Goal: Find specific page/section: Find specific page/section

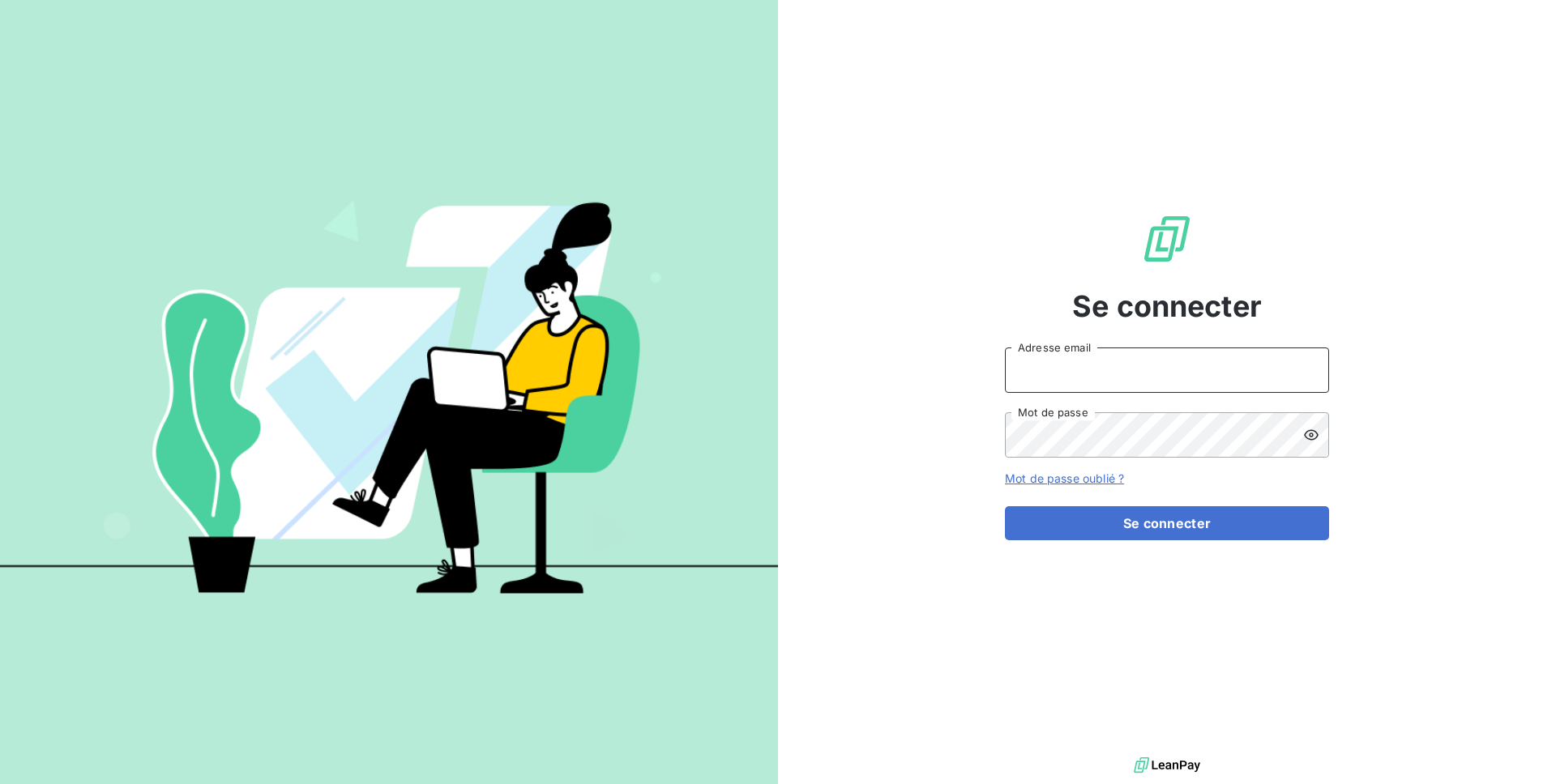
click at [1064, 376] on input "Adresse email" at bounding box center [1167, 370] width 324 height 45
type input "[PERSON_NAME][EMAIL_ADDRESS][DOMAIN_NAME]"
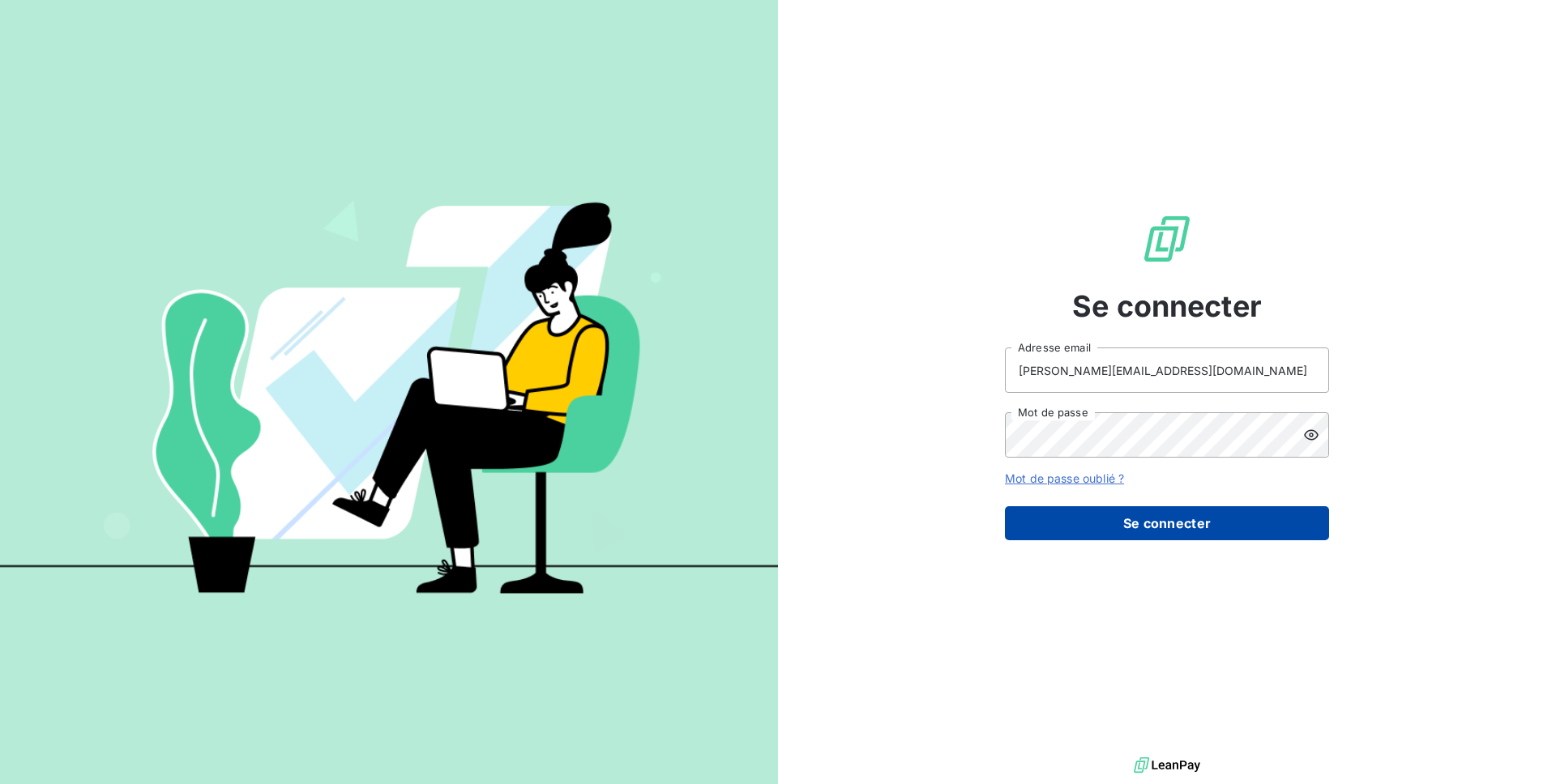
click at [1116, 531] on button "Se connecter" at bounding box center [1167, 523] width 324 height 34
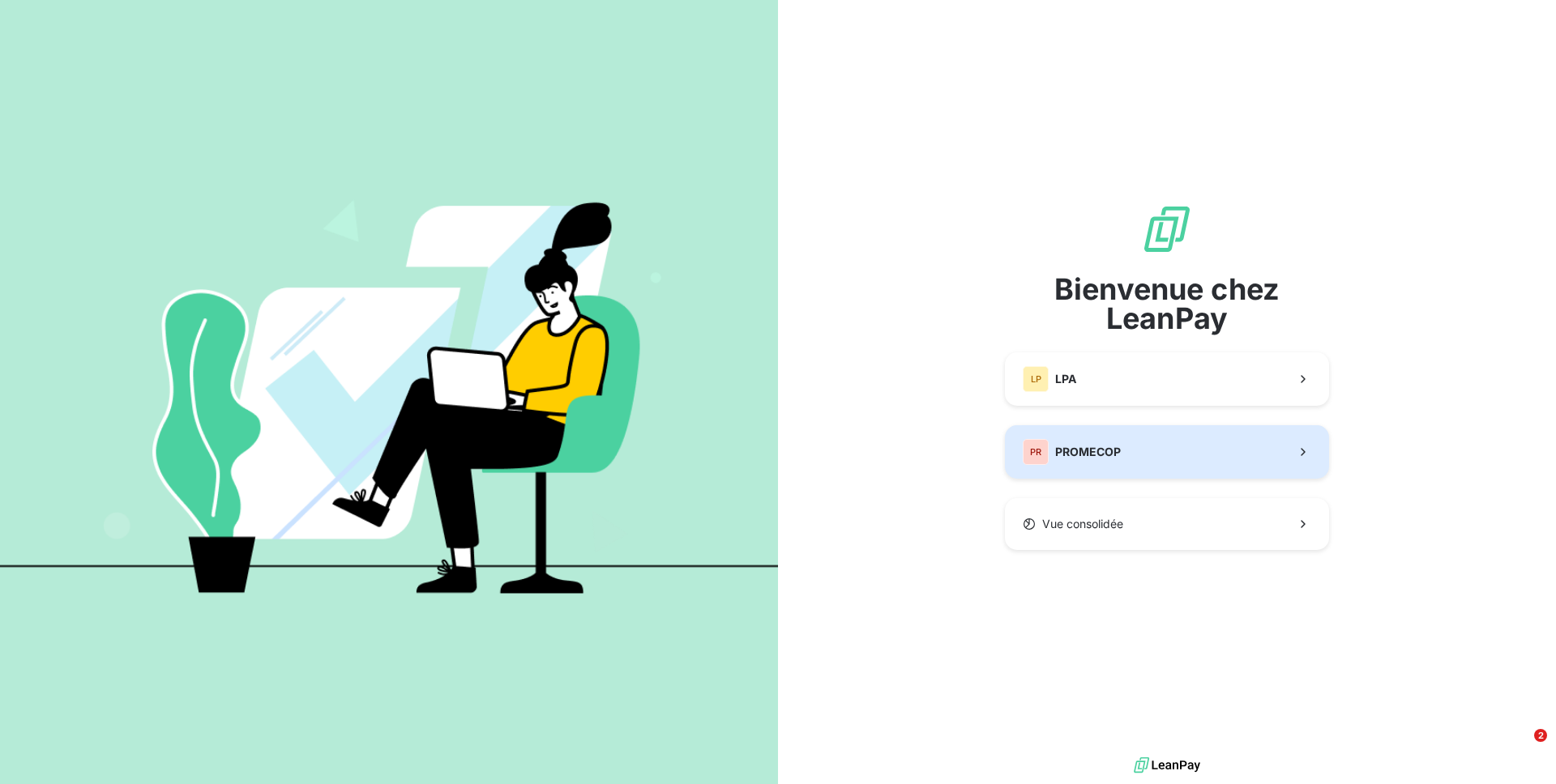
click at [1105, 454] on span "PROMECOP" at bounding box center [1087, 452] width 65 height 17
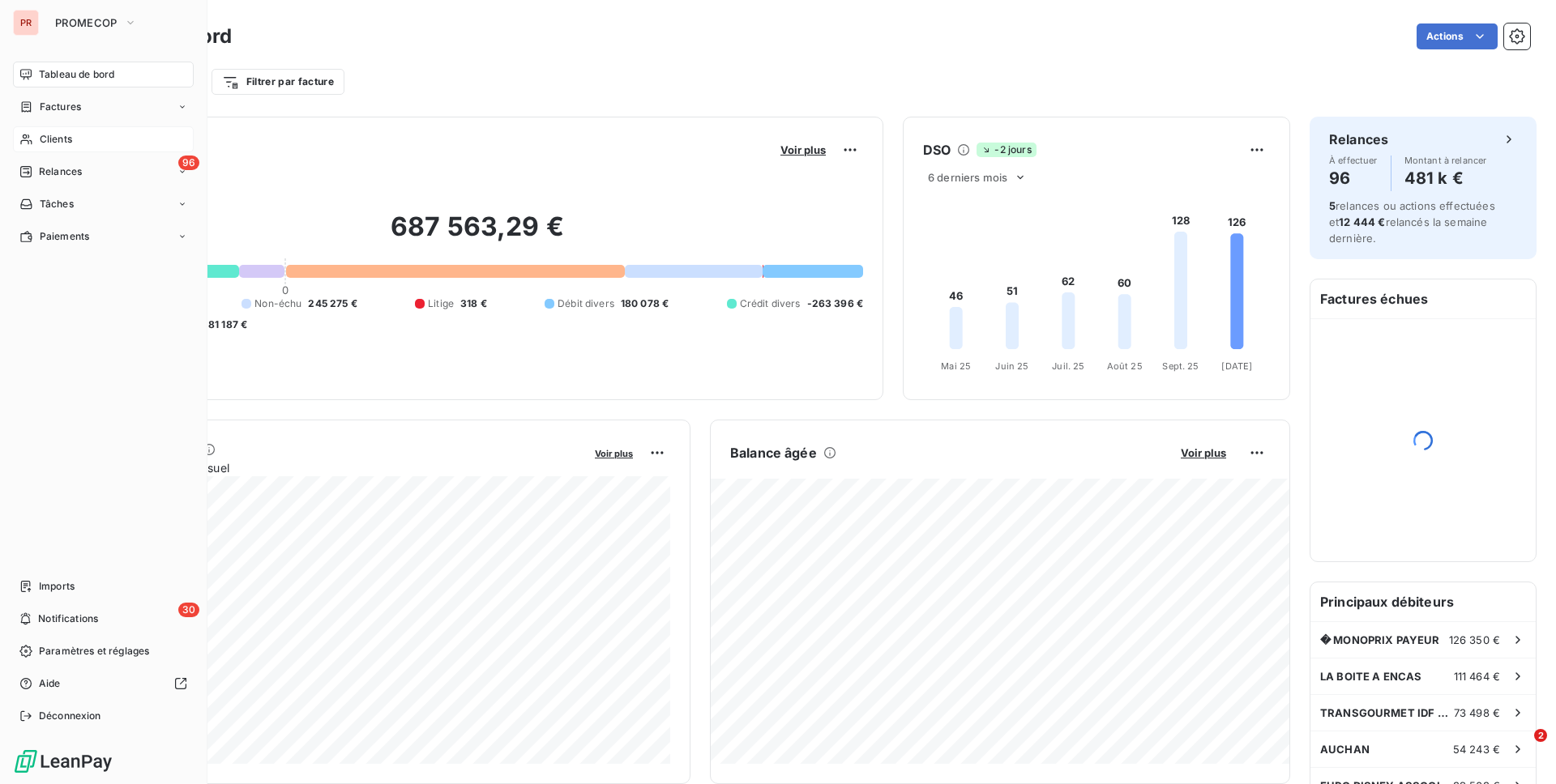
click at [62, 141] on span "Clients" at bounding box center [55, 139] width 32 height 15
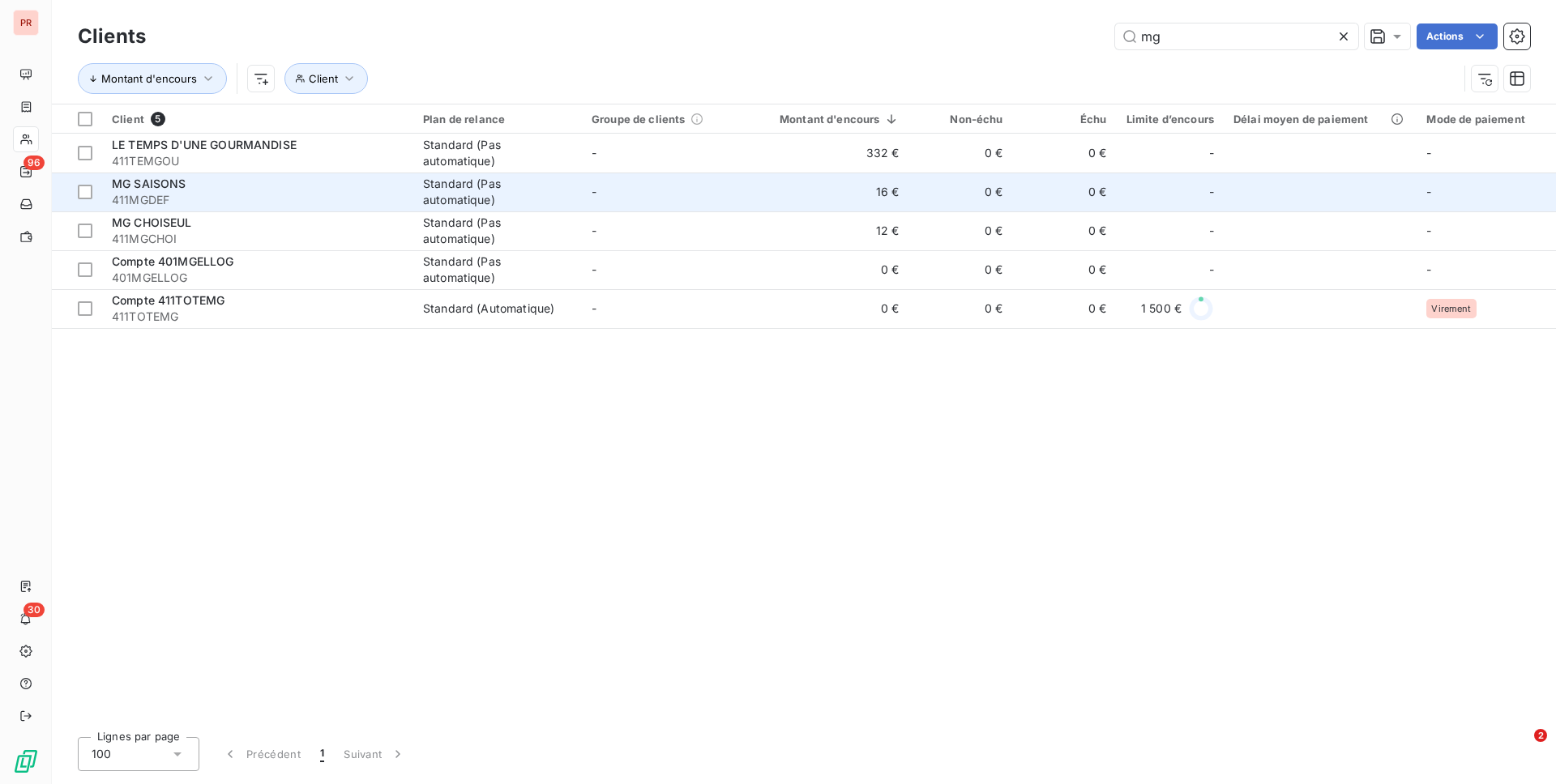
type input "mg"
click at [157, 181] on span "MG SAISONS" at bounding box center [148, 183] width 74 height 14
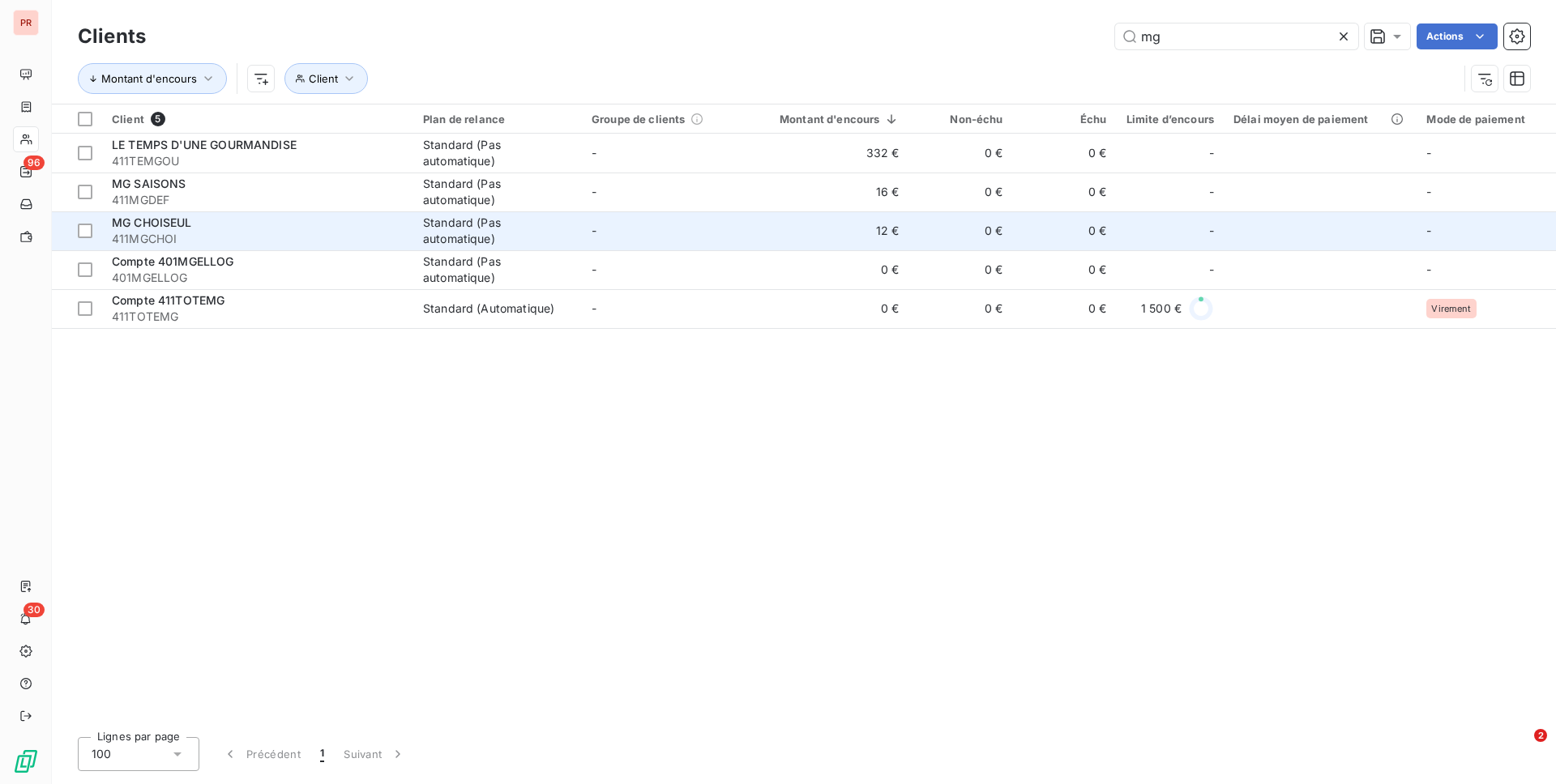
click at [169, 230] on span "411MGCHOI" at bounding box center [258, 238] width 292 height 17
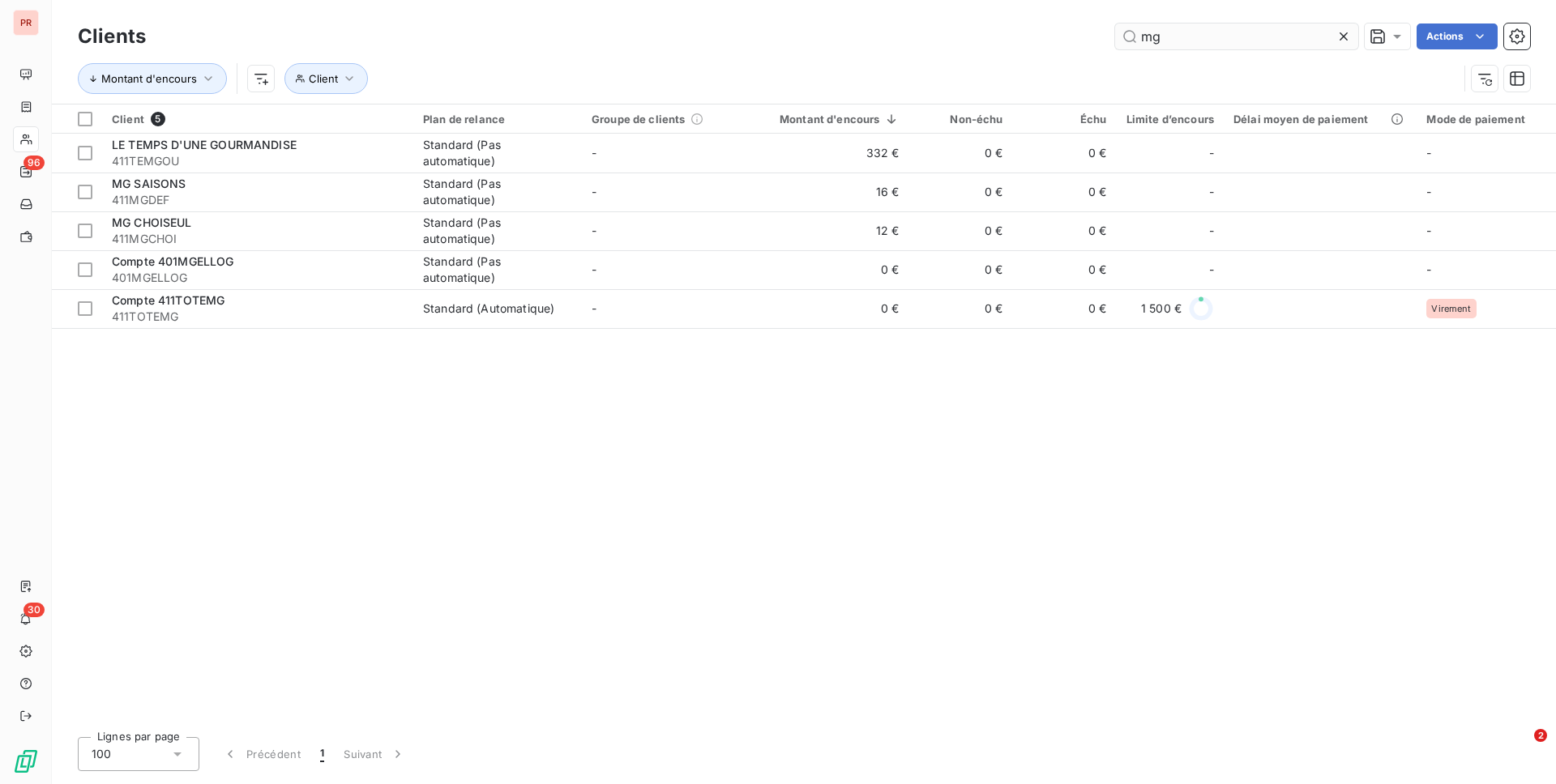
click at [1243, 38] on input "mg" at bounding box center [1236, 37] width 243 height 26
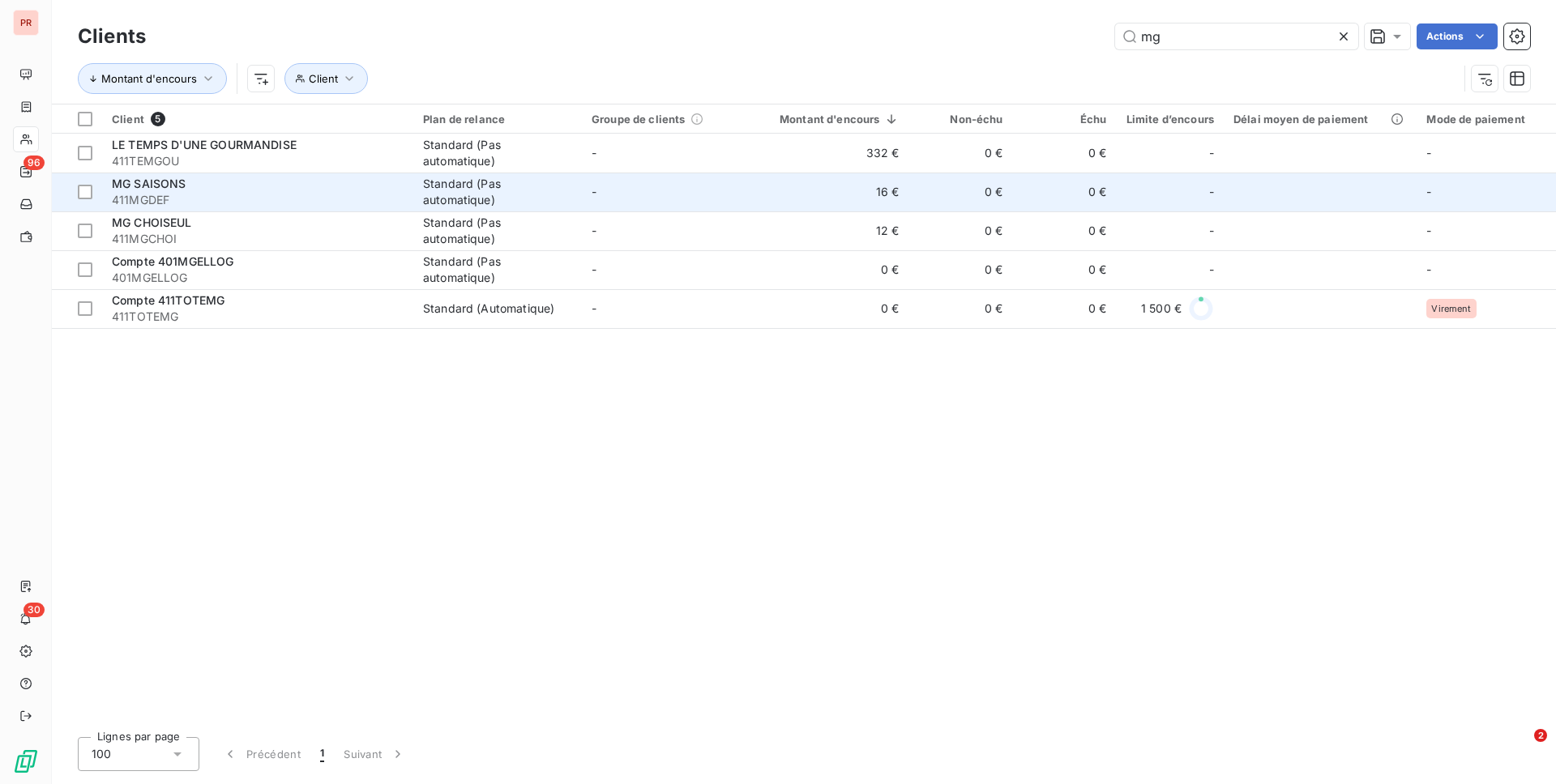
click at [167, 187] on span "MG SAISONS" at bounding box center [148, 183] width 74 height 14
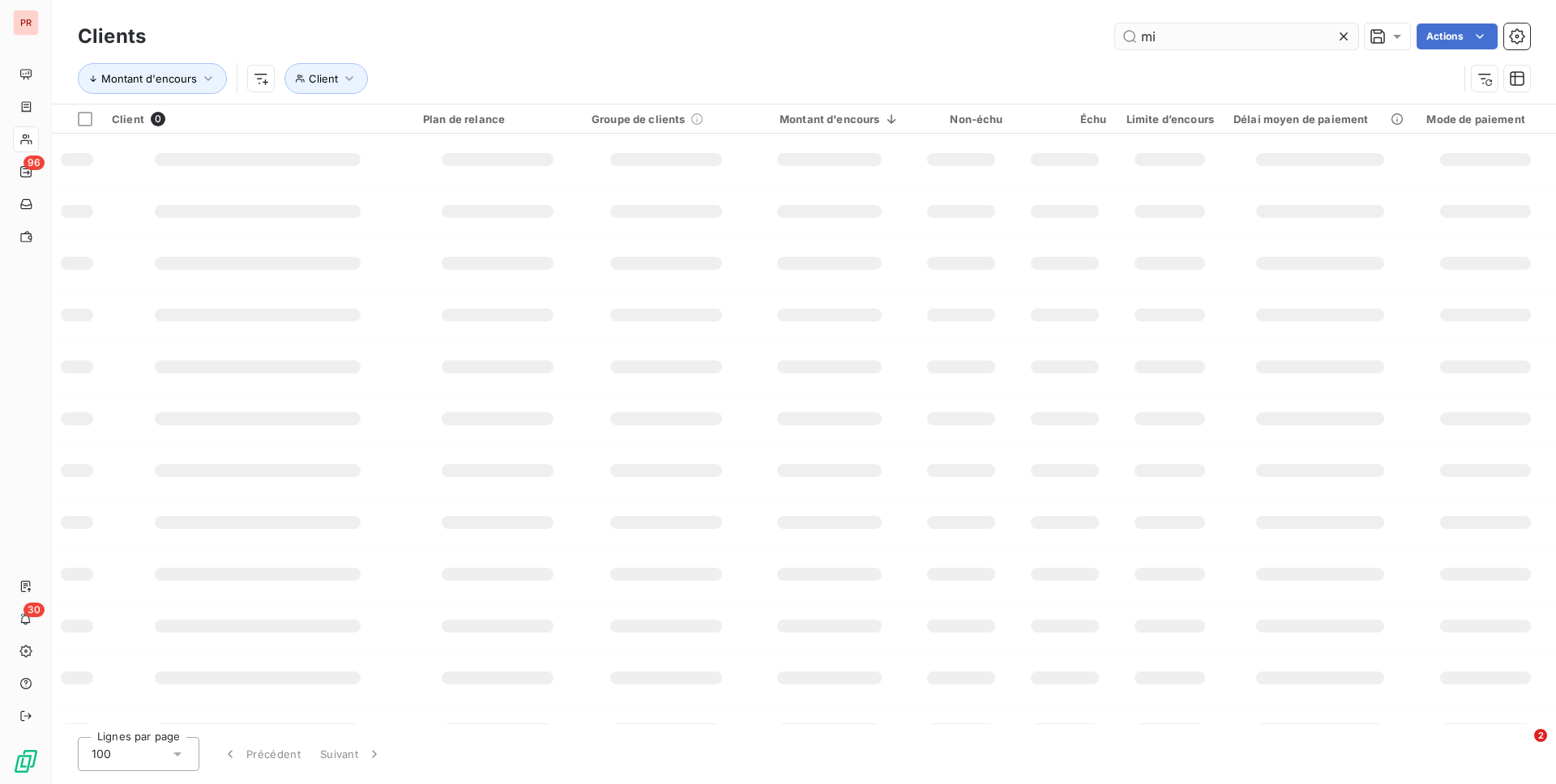
type input "m"
